Goal: Complete application form

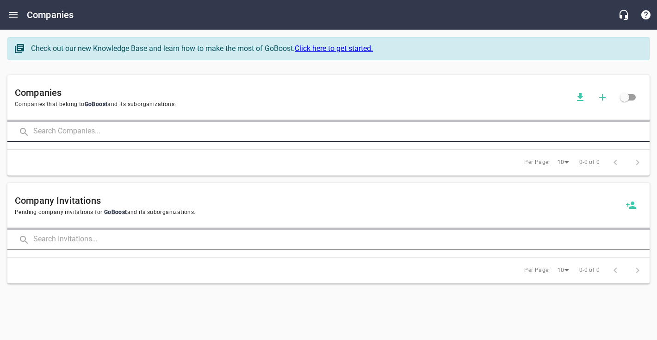
click at [75, 140] on input "text" at bounding box center [341, 132] width 616 height 20
type input "km r"
click button at bounding box center [0, 0] width 0 height 0
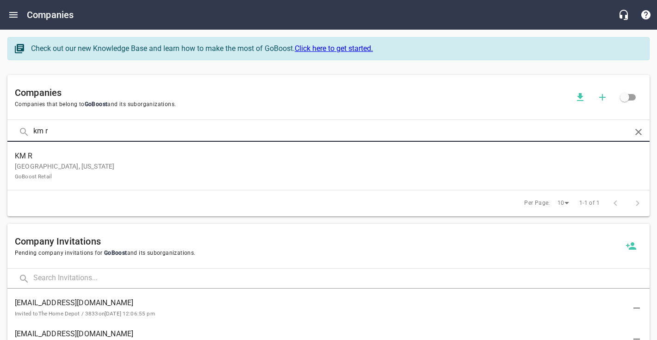
click at [102, 162] on p "[GEOGRAPHIC_DATA], [US_STATE] GoBoost Retail" at bounding box center [321, 170] width 612 height 19
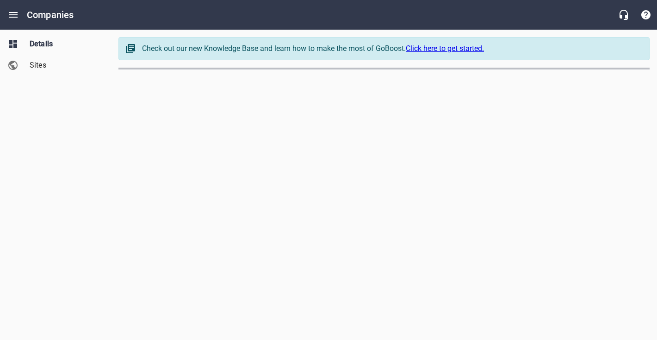
select select "4419"
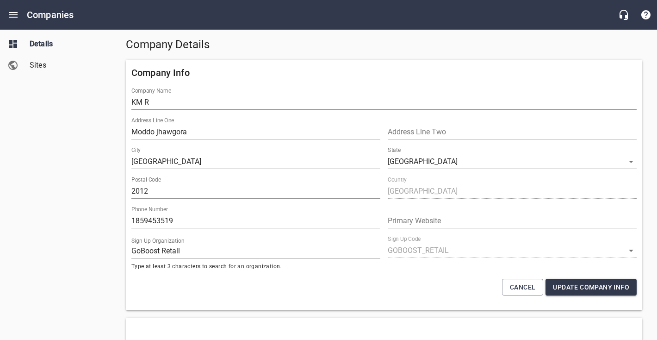
scroll to position [26, 0]
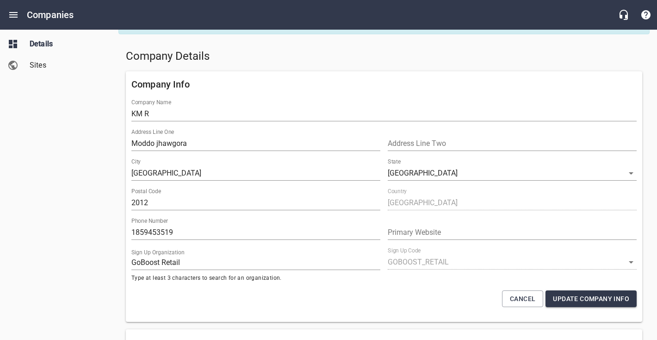
click at [138, 112] on input "KM R" at bounding box center [383, 113] width 505 height 15
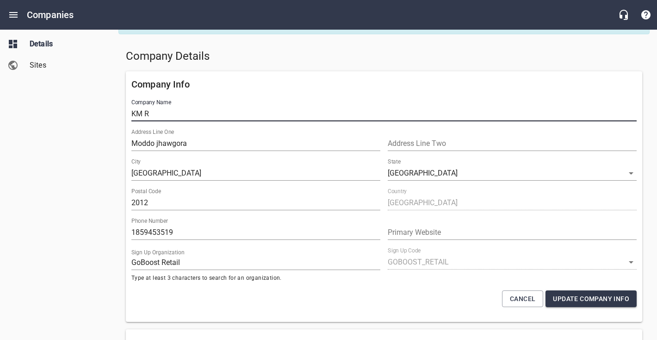
click at [138, 112] on input "KM R" at bounding box center [383, 113] width 505 height 15
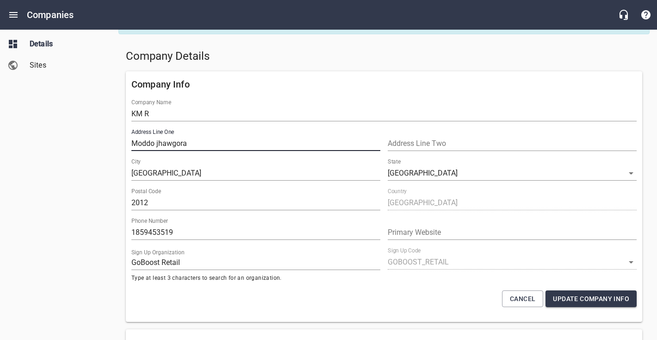
click at [135, 143] on input "Moddo jhawgora" at bounding box center [255, 143] width 249 height 15
